Goal: Information Seeking & Learning: Learn about a topic

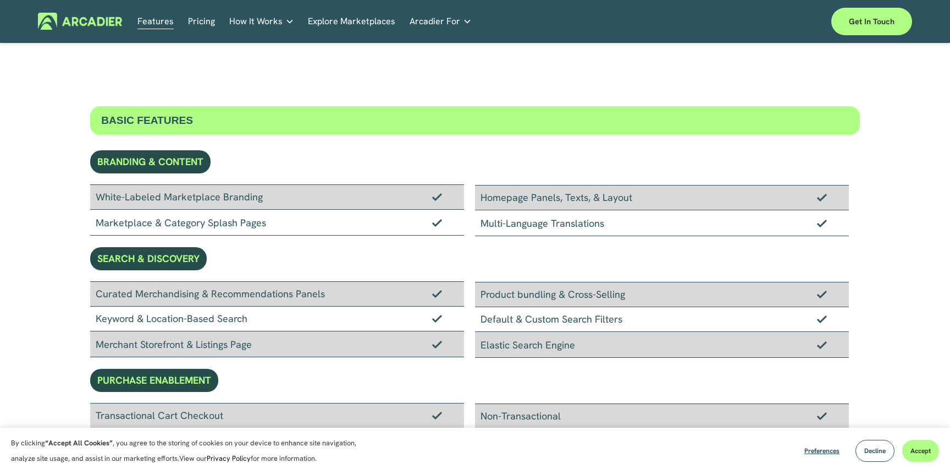
click at [191, 14] on link "Pricing" at bounding box center [201, 21] width 27 height 17
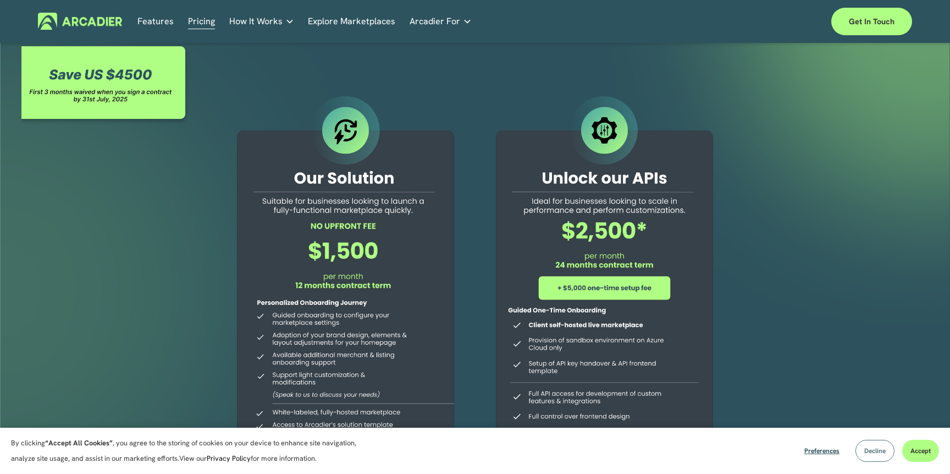
click at [867, 453] on span "Decline" at bounding box center [875, 450] width 21 height 9
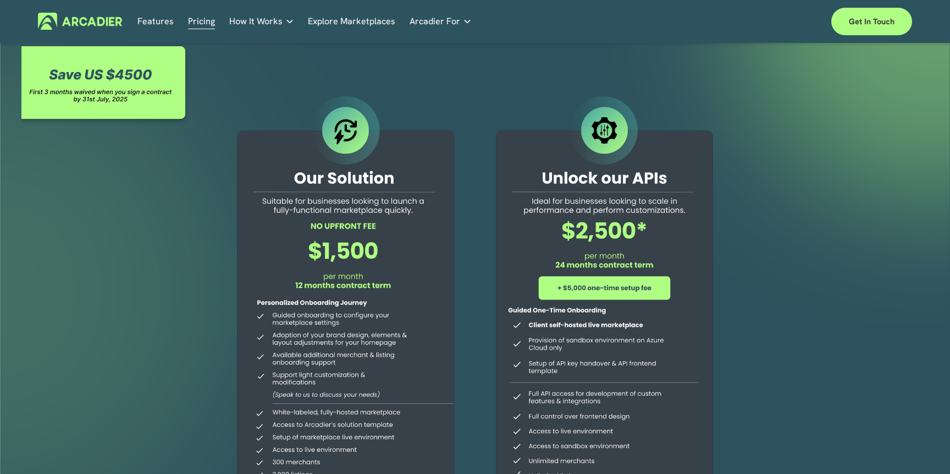
click at [101, 21] on img at bounding box center [80, 21] width 84 height 17
